Goal: Task Accomplishment & Management: Manage account settings

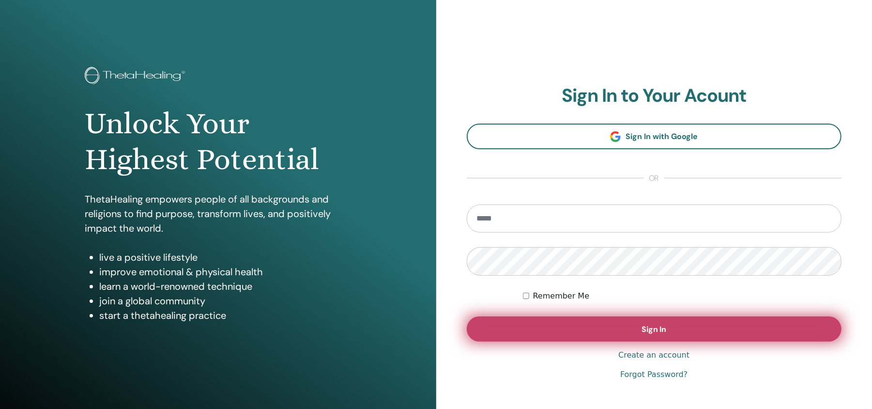
type input "**********"
click at [663, 326] on span "Sign In" at bounding box center [653, 329] width 25 height 10
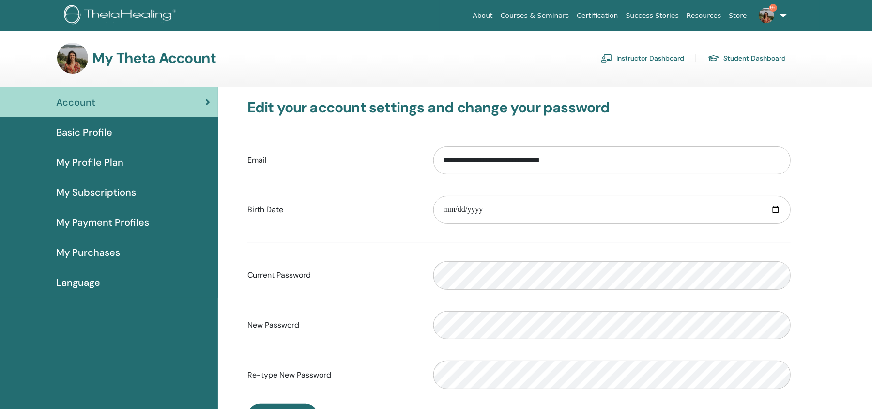
click at [657, 52] on link "Instructor Dashboard" at bounding box center [642, 57] width 83 height 15
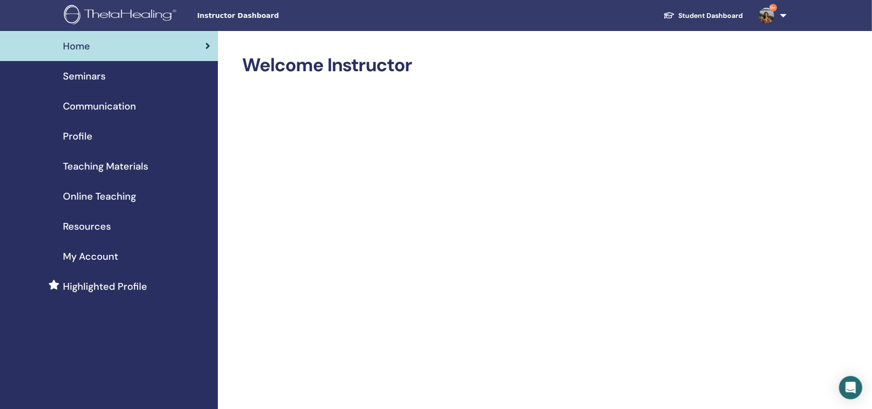
click at [730, 12] on link "Student Dashboard" at bounding box center [702, 16] width 95 height 18
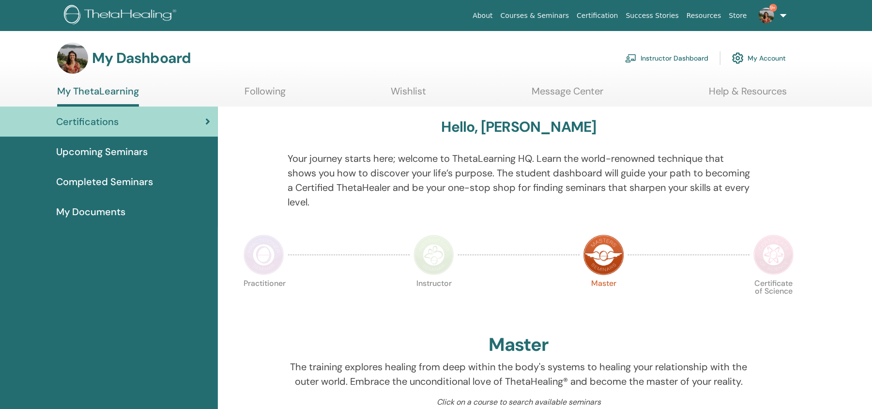
click at [679, 54] on link "Instructor Dashboard" at bounding box center [666, 57] width 83 height 21
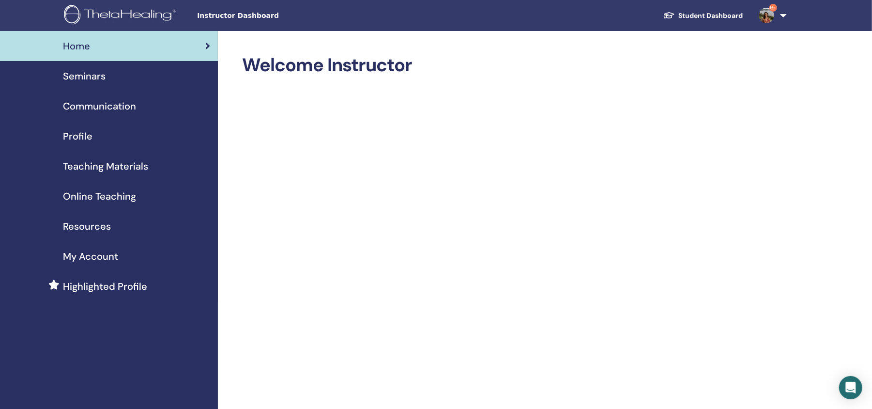
click at [87, 75] on span "Seminars" at bounding box center [84, 76] width 43 height 15
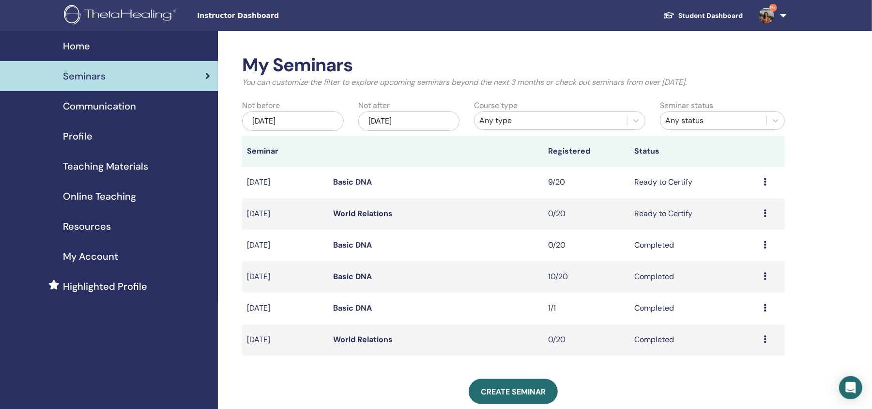
click at [359, 179] on link "Basic DNA" at bounding box center [352, 182] width 39 height 10
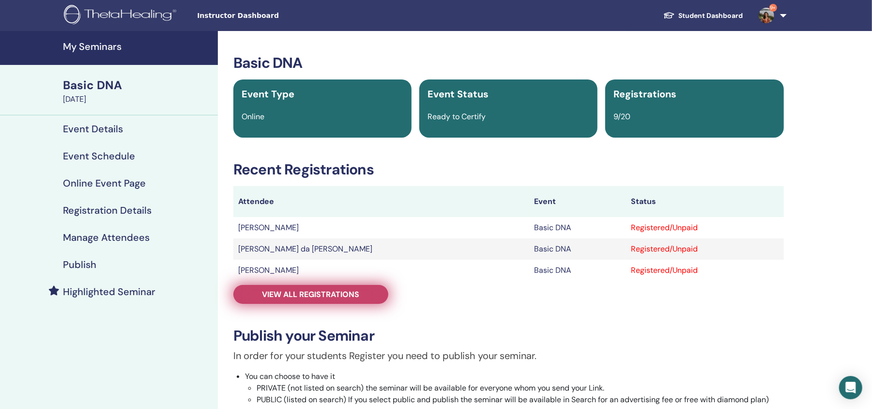
click at [346, 293] on span "View all registrations" at bounding box center [310, 294] width 97 height 10
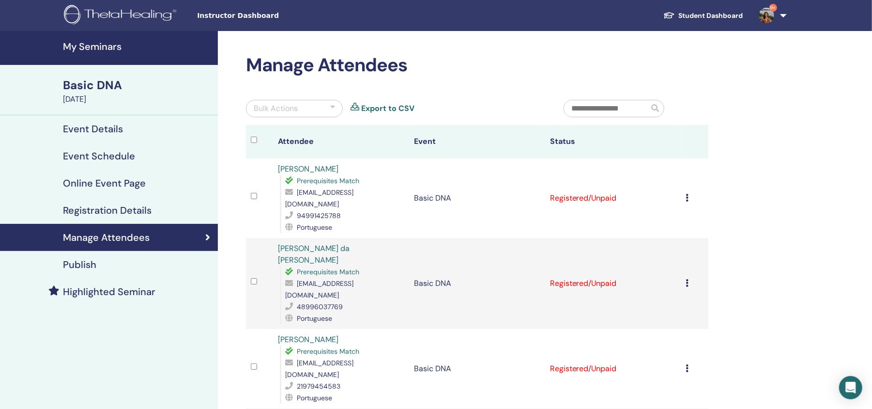
click at [688, 194] on icon at bounding box center [687, 198] width 3 height 8
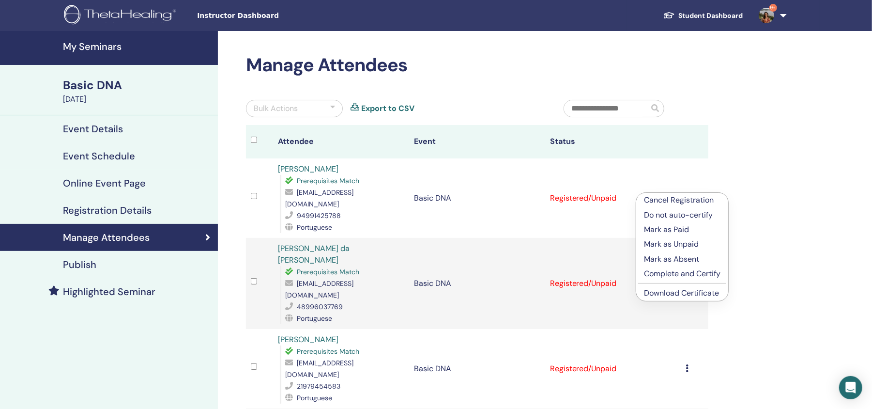
click at [682, 228] on p "Mark as Paid" at bounding box center [682, 230] width 76 height 12
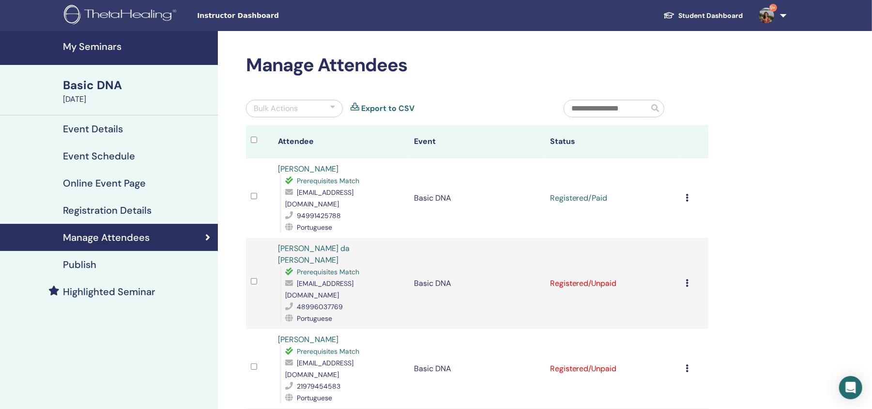
click at [686, 194] on icon at bounding box center [687, 198] width 3 height 8
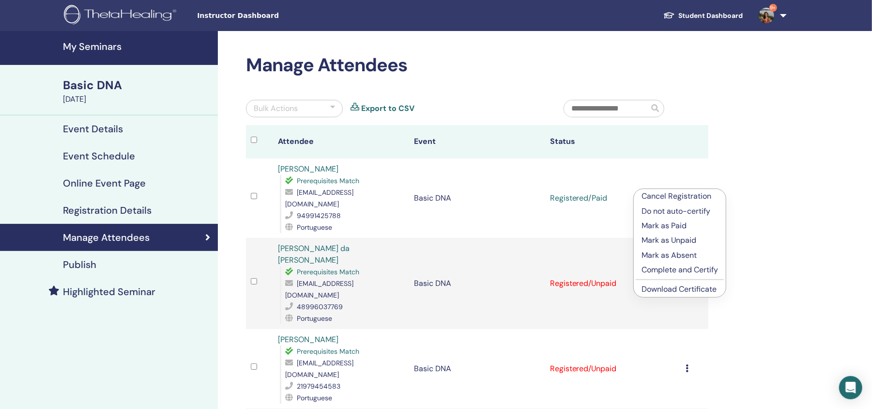
click at [693, 268] on p "Complete and Certify" at bounding box center [679, 270] width 76 height 12
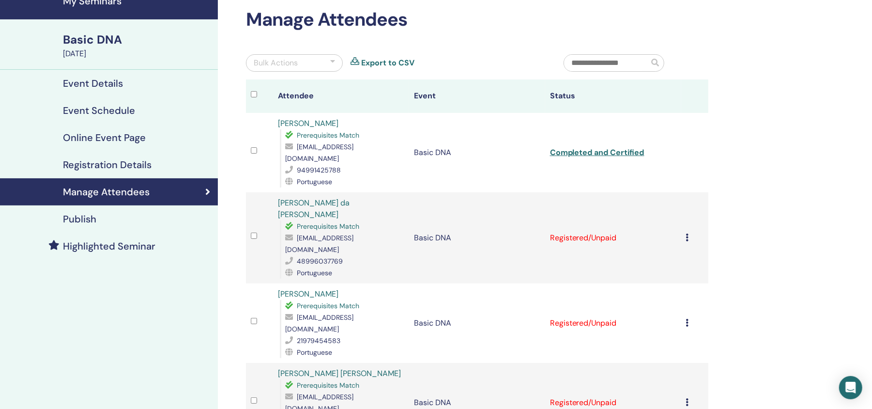
scroll to position [46, 0]
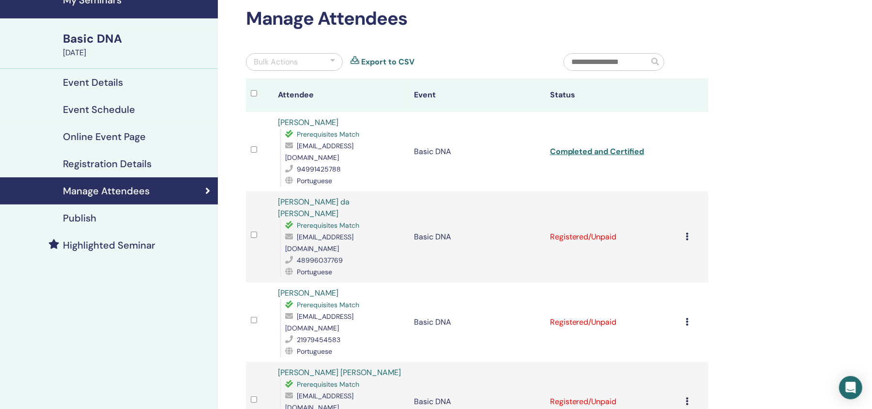
click at [687, 232] on icon at bounding box center [687, 236] width 3 height 8
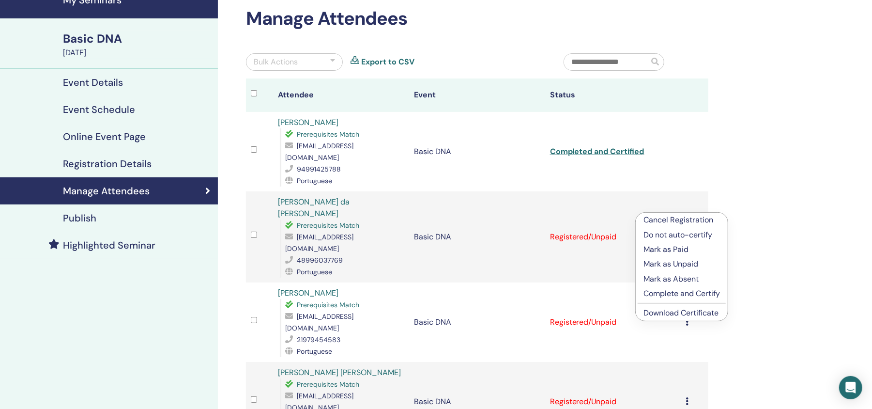
click at [684, 246] on p "Mark as Paid" at bounding box center [681, 249] width 76 height 12
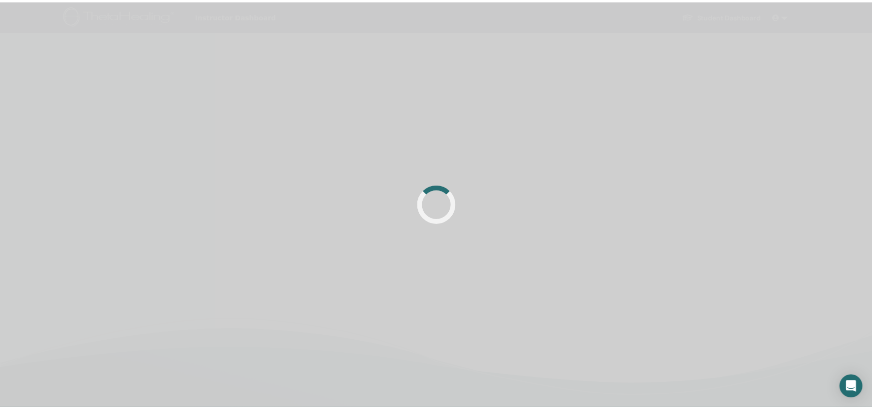
scroll to position [46, 0]
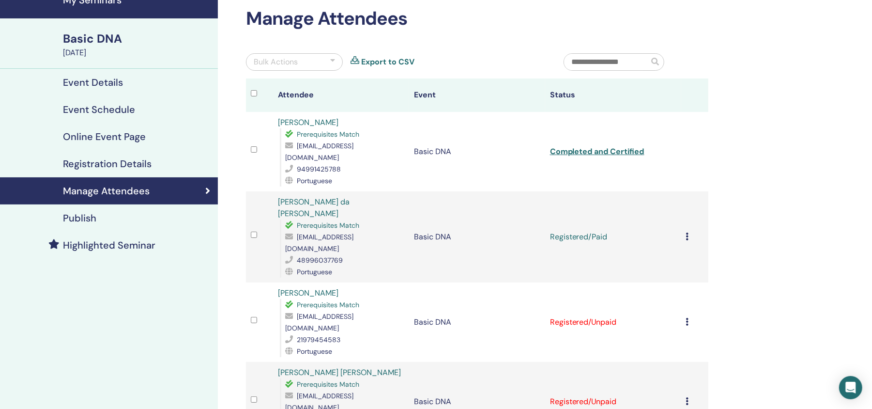
click at [687, 232] on icon at bounding box center [687, 236] width 3 height 8
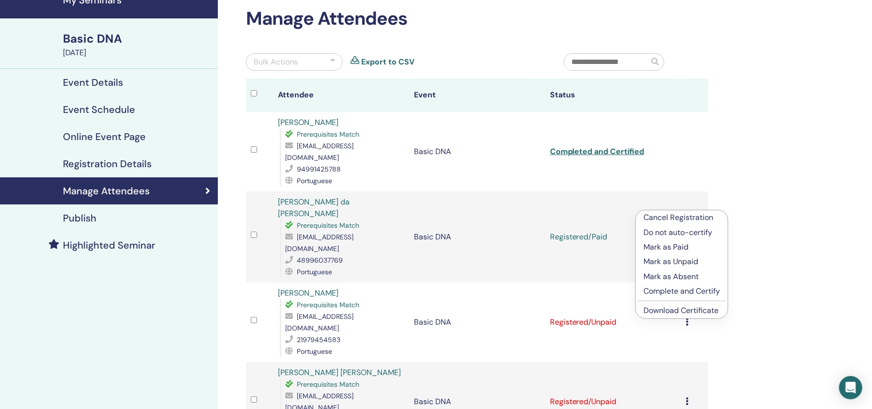
click at [685, 289] on p "Complete and Certify" at bounding box center [681, 291] width 76 height 12
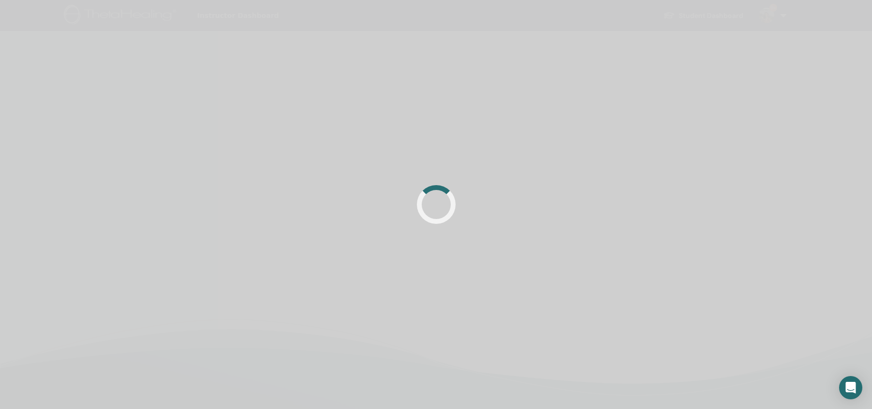
scroll to position [46, 0]
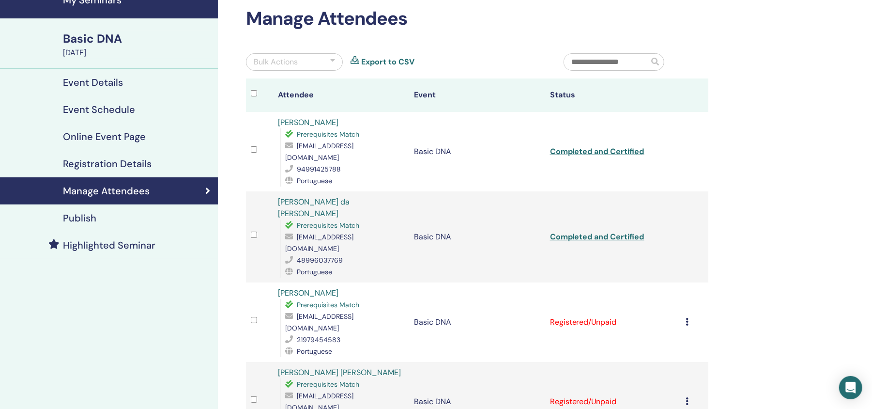
click at [686, 318] on icon at bounding box center [687, 322] width 3 height 8
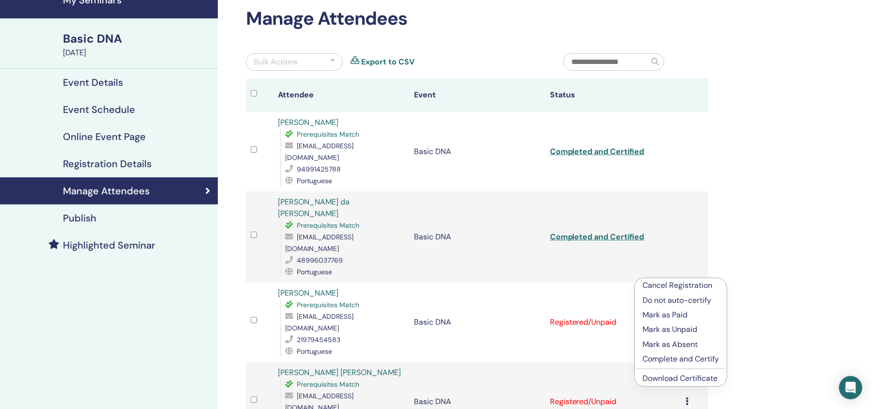
click at [675, 314] on p "Mark as Paid" at bounding box center [680, 315] width 76 height 12
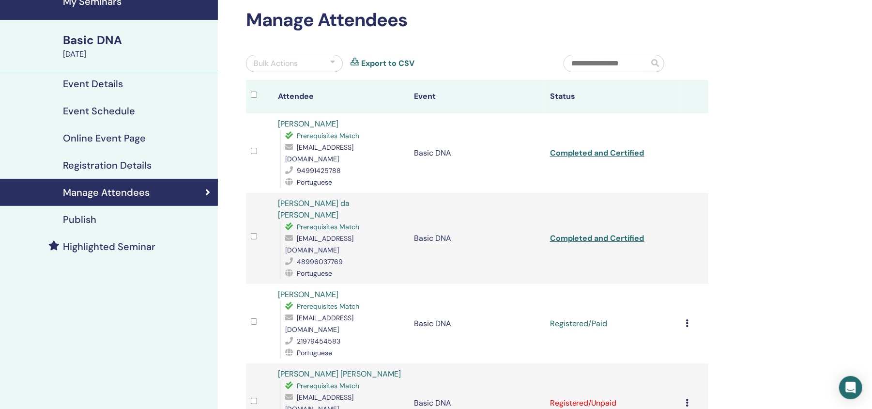
scroll to position [53, 0]
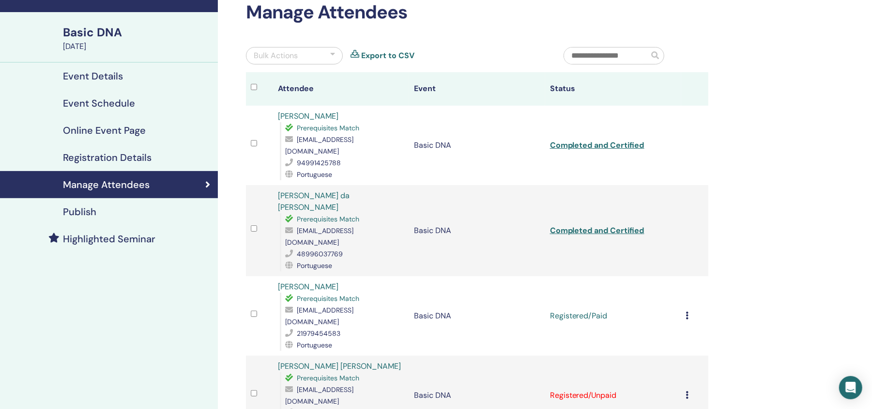
click at [686, 311] on icon at bounding box center [687, 315] width 3 height 8
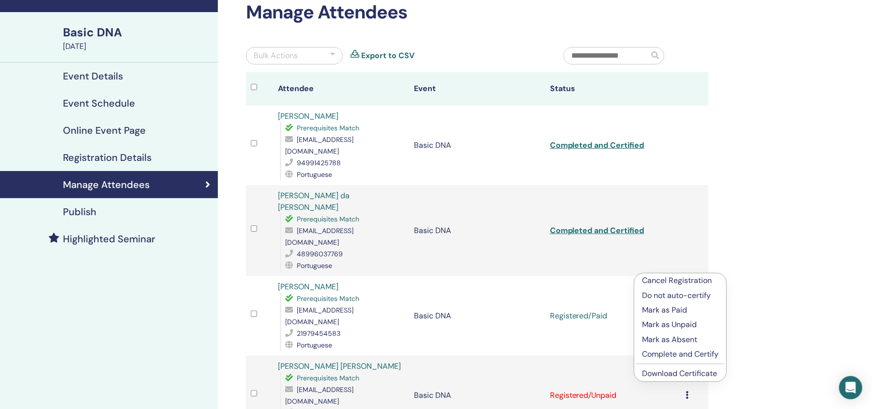
click at [690, 350] on p "Complete and Certify" at bounding box center [680, 354] width 76 height 12
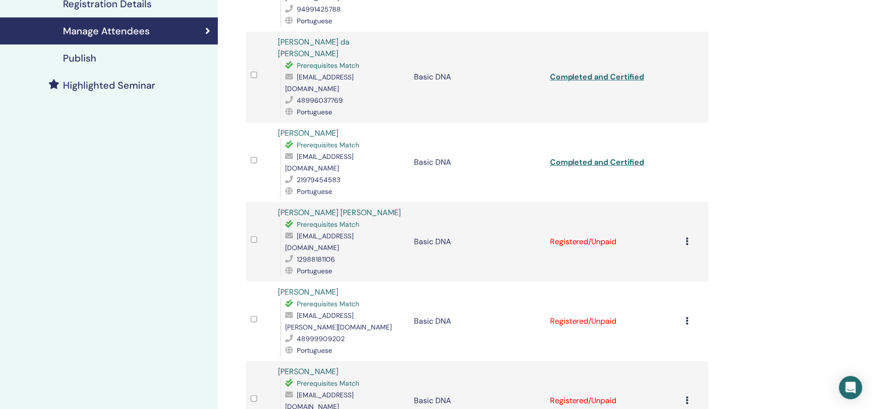
scroll to position [231, 0]
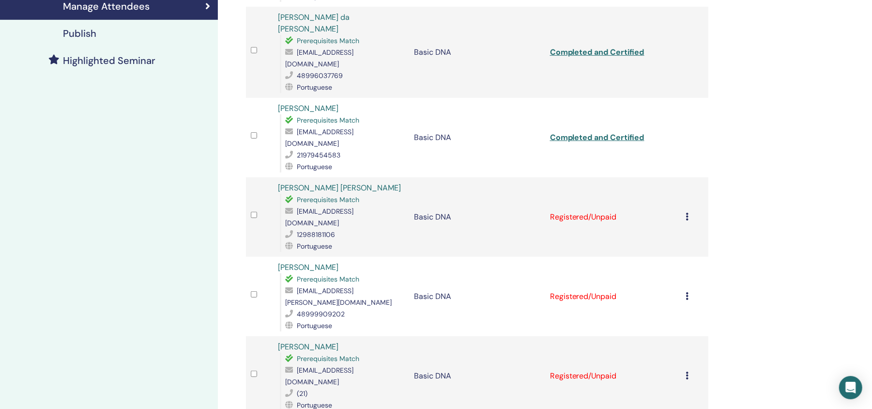
click at [690, 211] on div "Cancel Registration Do not auto-certify Mark as Paid Mark as Unpaid Mark as Abs…" at bounding box center [694, 217] width 17 height 12
click at [678, 190] on li "Do not auto-certify" at bounding box center [685, 183] width 92 height 15
click at [686, 213] on icon at bounding box center [687, 217] width 3 height 8
click at [672, 198] on p "Mark as Paid" at bounding box center [680, 200] width 76 height 12
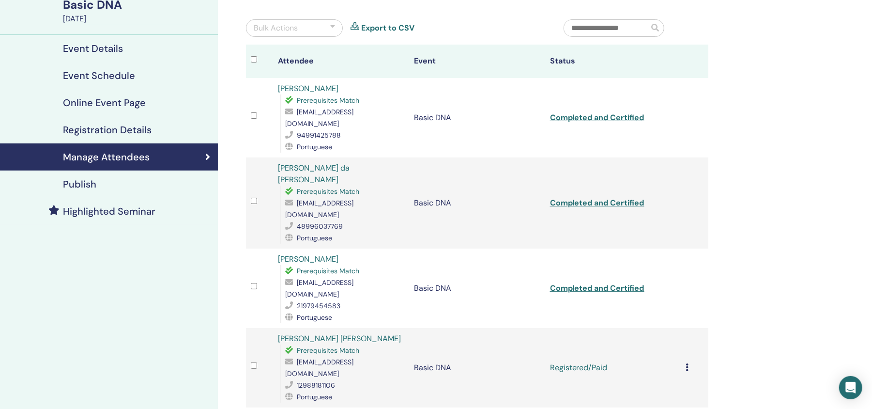
scroll to position [104, 0]
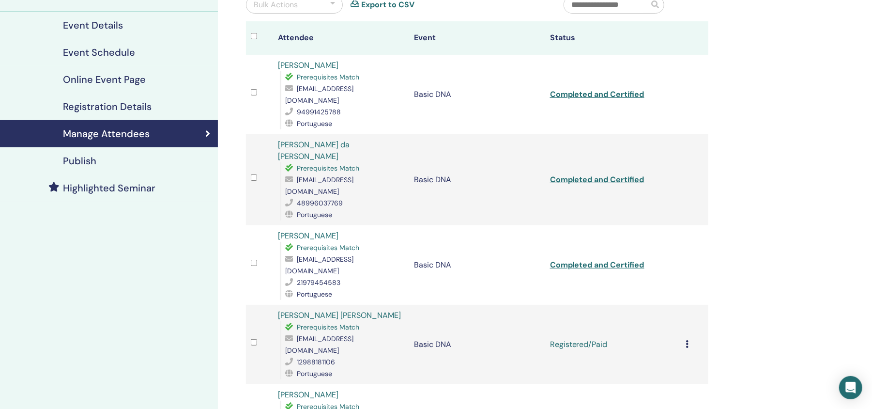
click at [689, 338] on div "Cancel Registration Do not auto-certify Mark as Paid Mark as Unpaid Mark as Abs…" at bounding box center [694, 344] width 17 height 12
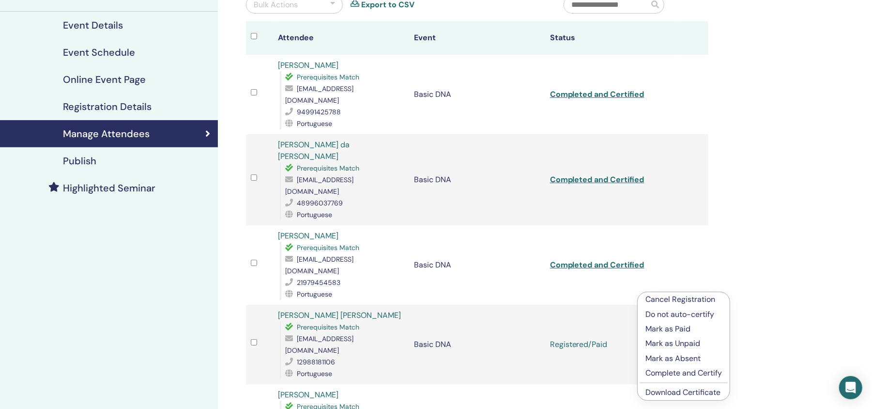
click at [691, 368] on p "Complete and Certify" at bounding box center [683, 373] width 76 height 12
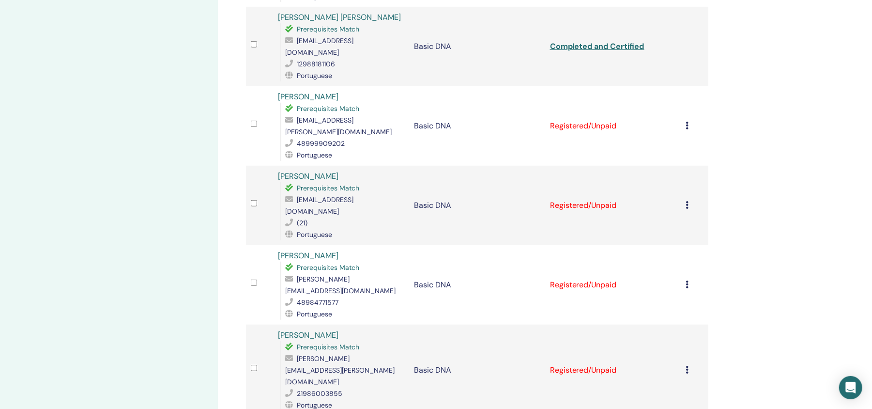
scroll to position [411, 0]
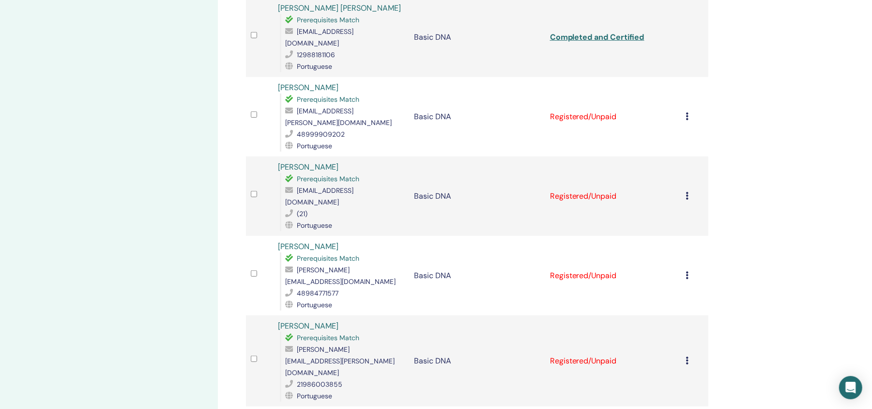
click at [682, 77] on td "Cancel Registration Do not auto-certify Mark as Paid Mark as Unpaid Mark as Abs…" at bounding box center [694, 116] width 27 height 79
click at [688, 111] on div "Cancel Registration Do not auto-certify Mark as Paid Mark as Unpaid Mark as Abs…" at bounding box center [694, 117] width 17 height 12
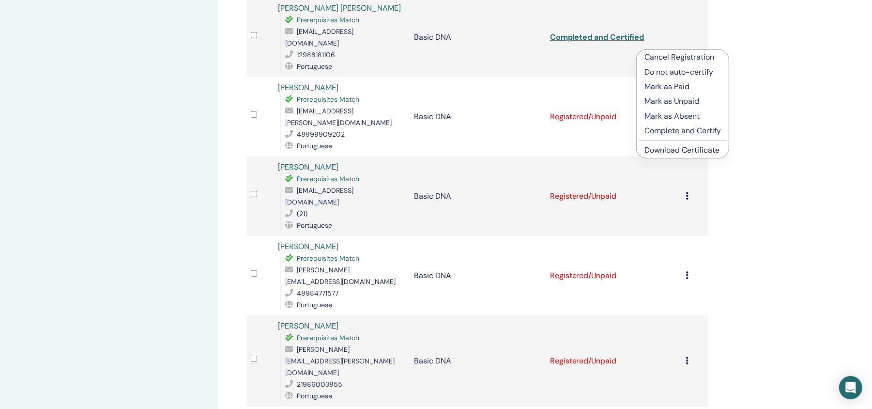
click at [684, 82] on p "Mark as Paid" at bounding box center [682, 87] width 76 height 12
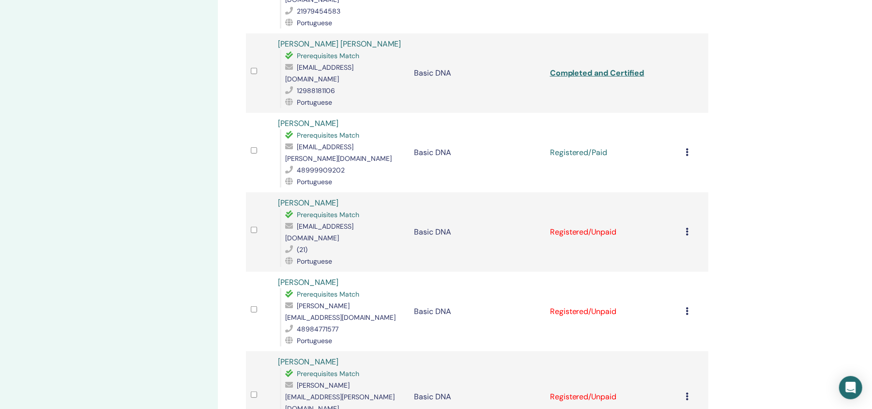
scroll to position [407, 0]
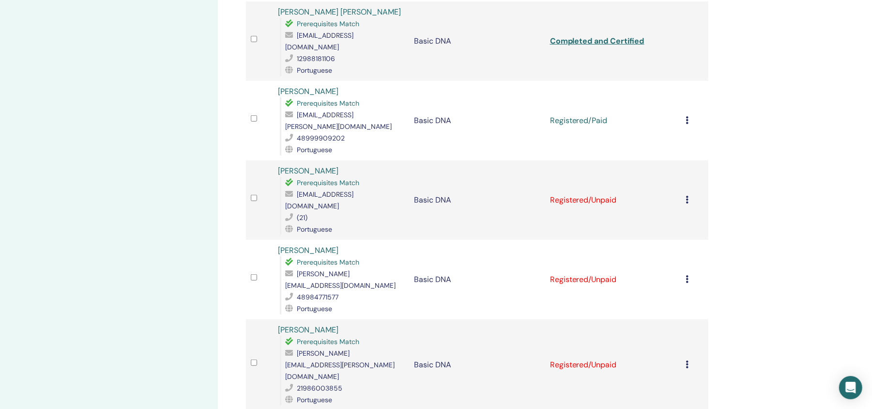
click at [686, 116] on icon at bounding box center [687, 120] width 3 height 8
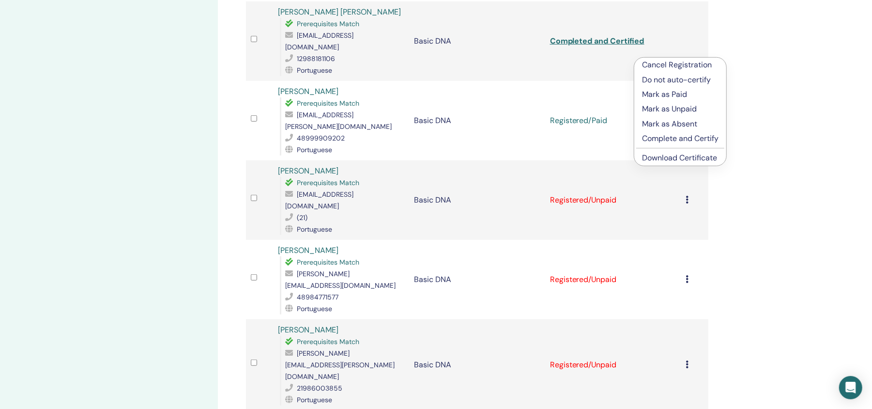
click at [680, 137] on p "Complete and Certify" at bounding box center [680, 139] width 76 height 12
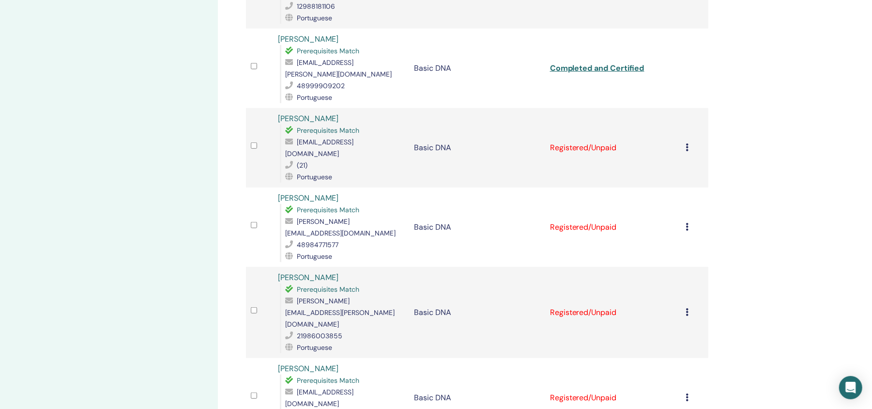
scroll to position [456, 0]
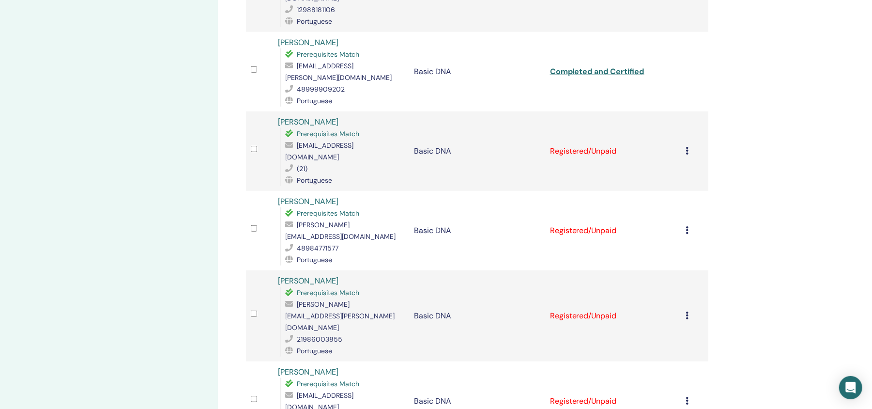
click at [687, 147] on icon at bounding box center [687, 151] width 3 height 8
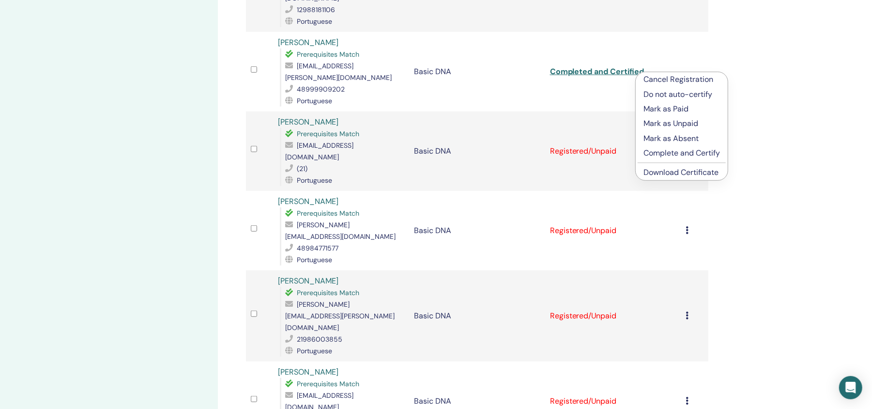
click at [674, 105] on p "Mark as Paid" at bounding box center [681, 109] width 76 height 12
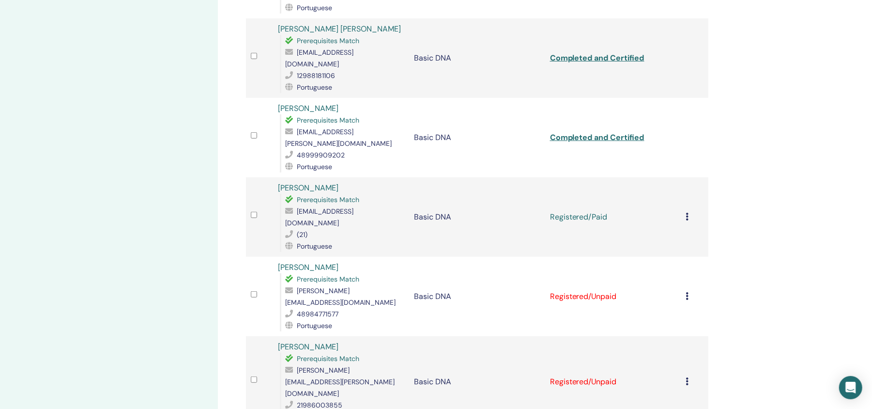
scroll to position [403, 0]
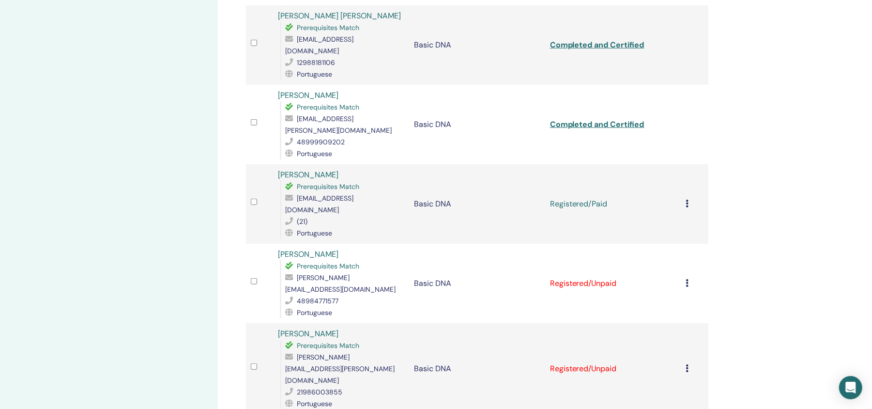
click at [684, 164] on td "Cancel Registration Do not auto-certify Mark as Paid Mark as Unpaid Mark as Abs…" at bounding box center [694, 203] width 27 height 79
click at [690, 198] on div "Cancel Registration Do not auto-certify Mark as Paid Mark as Unpaid Mark as Abs…" at bounding box center [694, 204] width 17 height 12
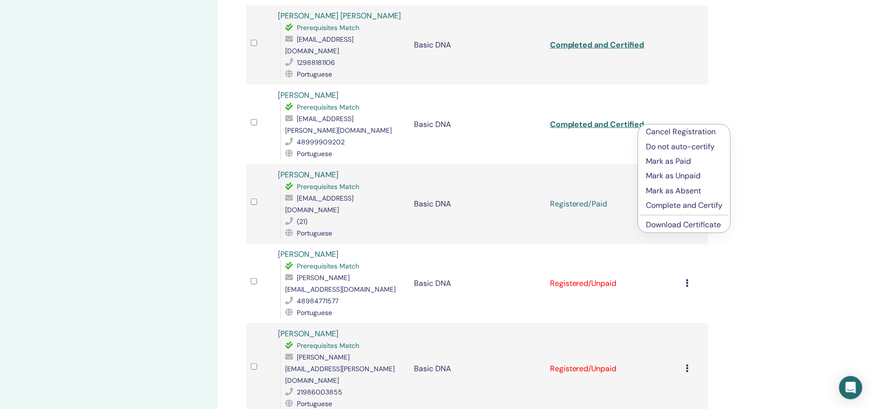
click at [688, 200] on p "Complete and Certify" at bounding box center [684, 205] width 76 height 12
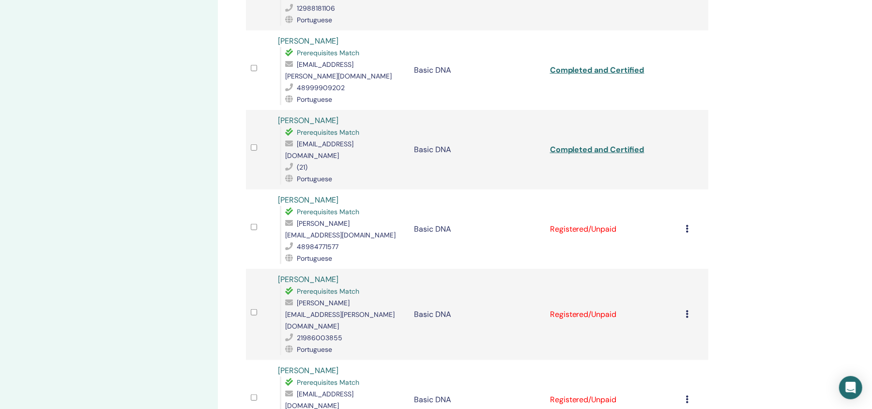
scroll to position [470, 0]
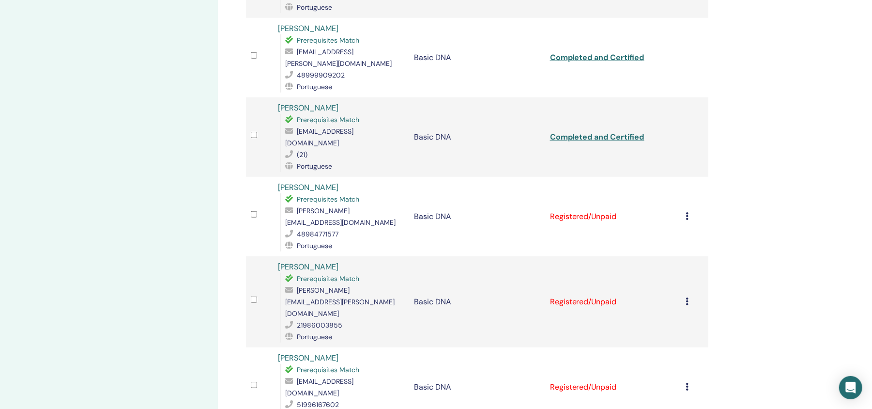
click at [688, 212] on icon at bounding box center [687, 216] width 3 height 8
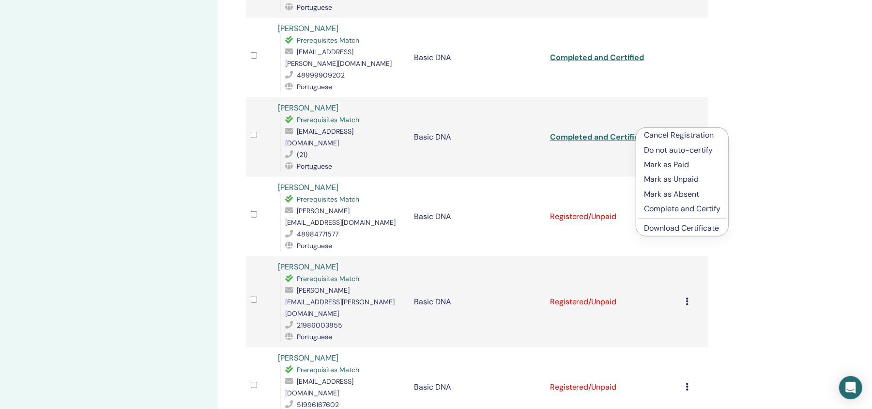
click at [686, 161] on p "Mark as Paid" at bounding box center [682, 165] width 76 height 12
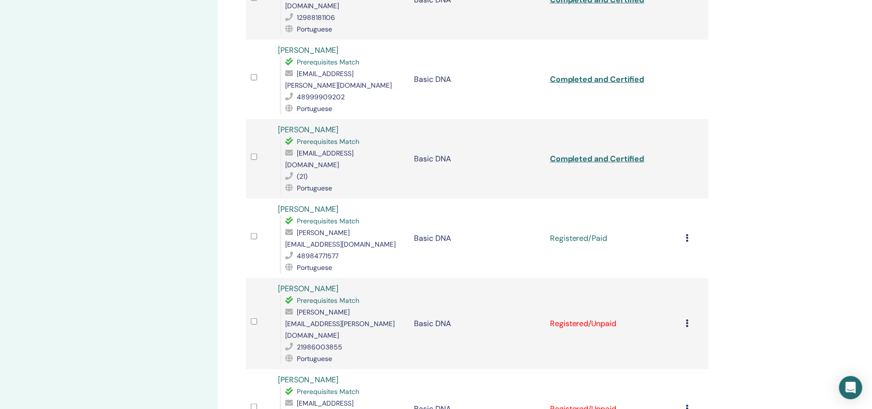
scroll to position [465, 0]
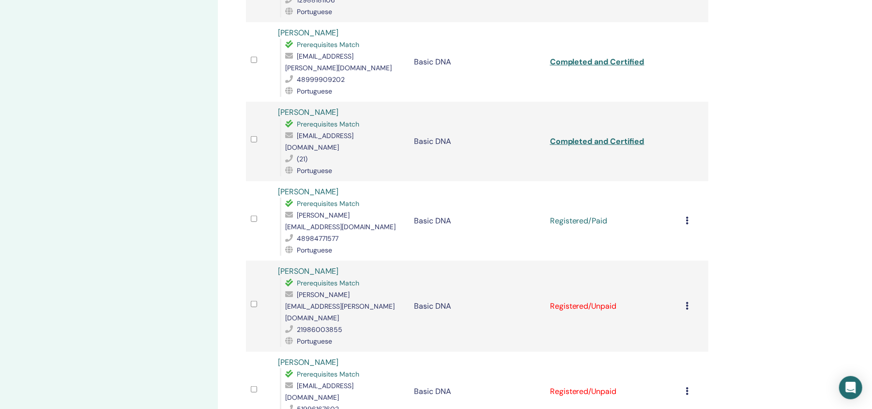
click at [687, 216] on icon at bounding box center [687, 220] width 3 height 8
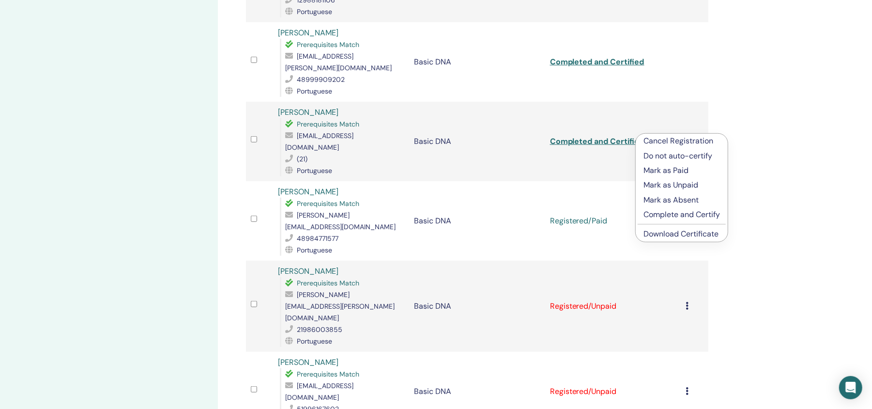
drag, startPoint x: 685, startPoint y: 214, endPoint x: 754, endPoint y: 194, distance: 71.2
click at [754, 194] on div "Manage Attendees Bulk Actions Export to CSV Attendee Event Status [PERSON_NAME]…" at bounding box center [508, 85] width 581 height 1039
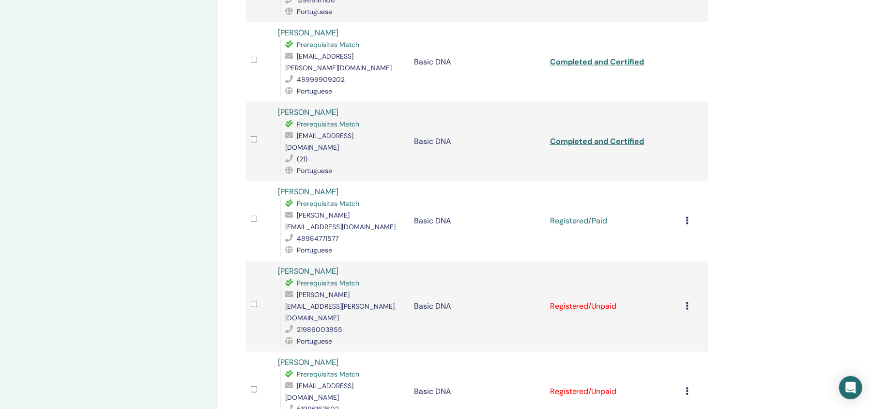
click at [682, 181] on td "Cancel Registration Do not auto-certify Mark as Paid Mark as Unpaid Mark as Abs…" at bounding box center [694, 220] width 27 height 79
click at [687, 216] on icon at bounding box center [687, 220] width 3 height 8
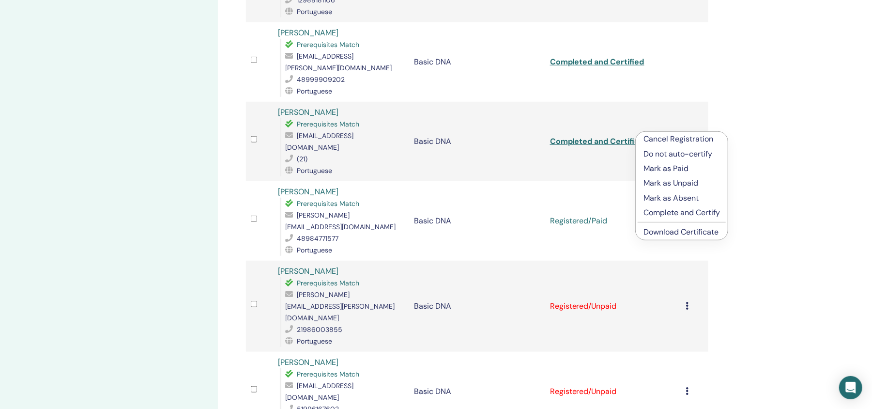
click at [692, 210] on p "Complete and Certify" at bounding box center [681, 213] width 76 height 12
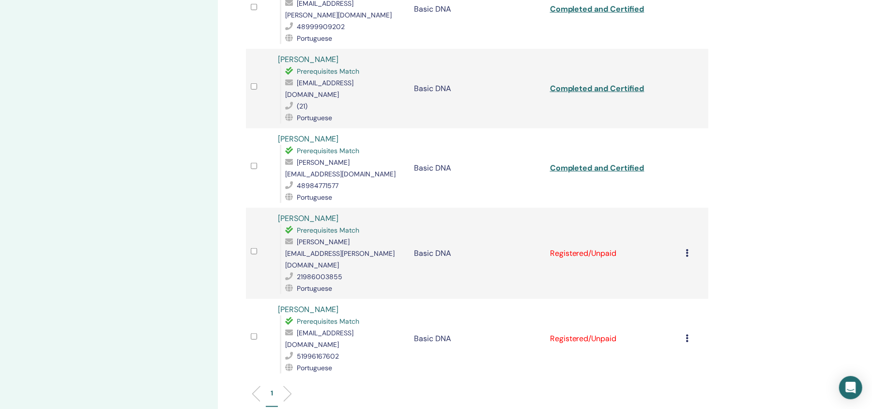
scroll to position [535, 0]
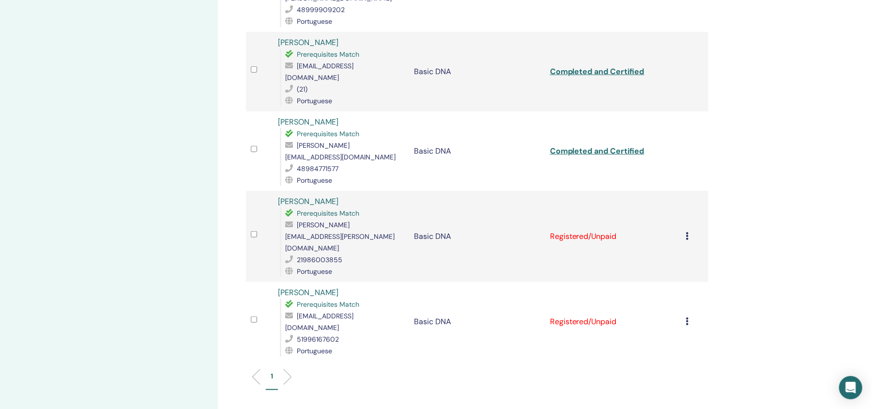
click at [688, 317] on icon at bounding box center [687, 321] width 3 height 8
click at [682, 227] on p "Mark as Paid" at bounding box center [682, 233] width 76 height 12
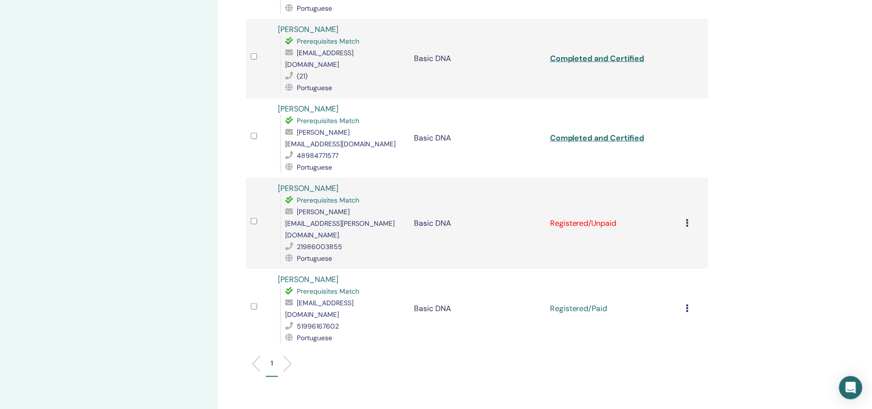
scroll to position [559, 0]
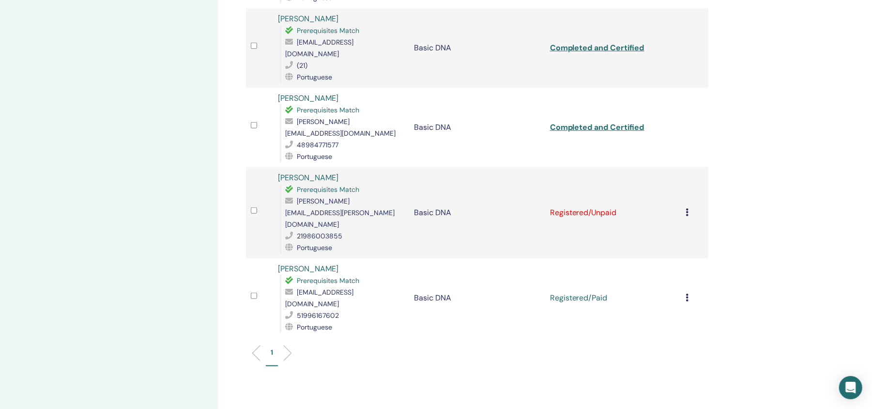
click at [687, 293] on icon at bounding box center [687, 297] width 3 height 8
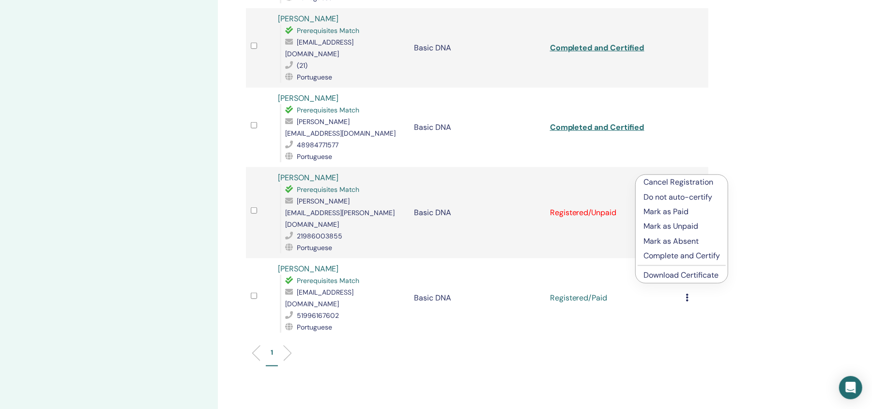
click at [708, 255] on p "Complete and Certify" at bounding box center [681, 256] width 76 height 12
